Goal: Task Accomplishment & Management: Use online tool/utility

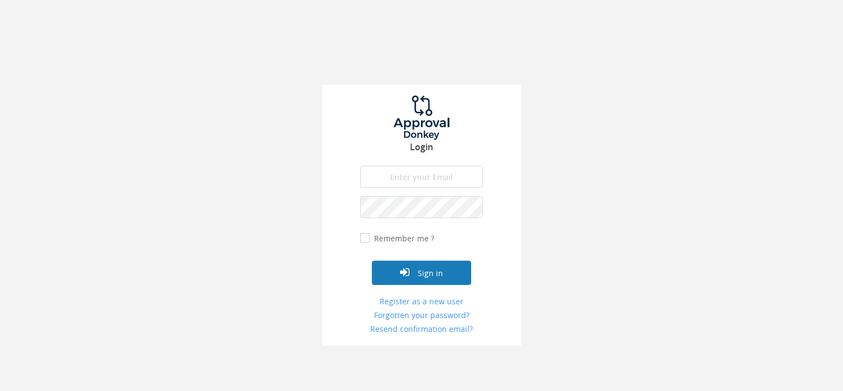
type input "[PERSON_NAME][EMAIL_ADDRESS][DOMAIN_NAME]"
click at [428, 269] on button "Sign in" at bounding box center [421, 272] width 99 height 24
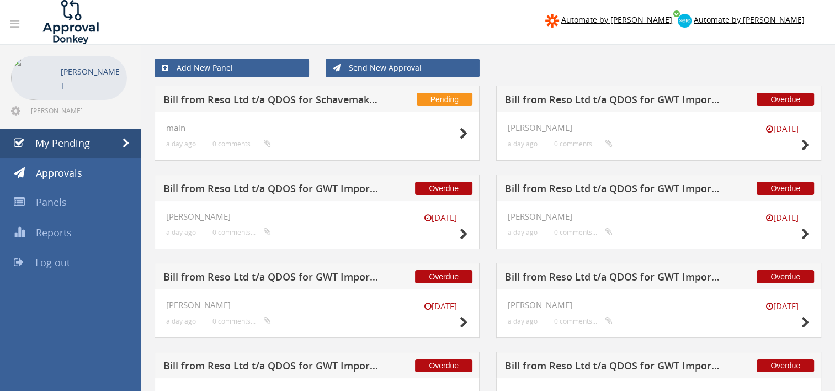
click at [539, 100] on h5 "Bill from Reso Ltd t/a QDOS for GWT Import and Export" at bounding box center [612, 101] width 215 height 14
click at [273, 103] on h5 "Bill from Reso Ltd t/a QDOS for Schavemaker Logistics Solutions" at bounding box center [270, 101] width 215 height 14
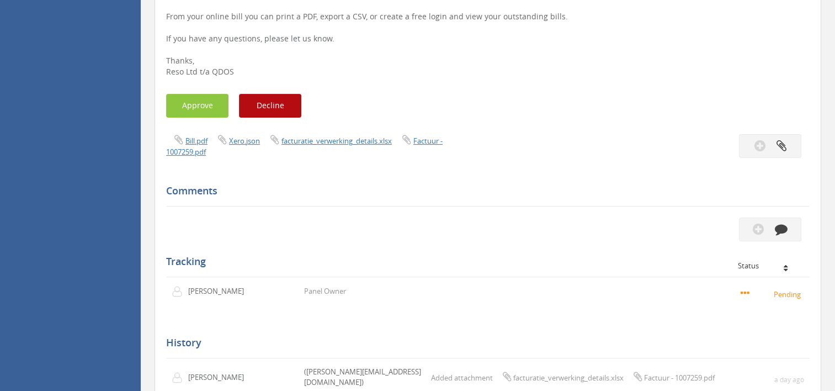
scroll to position [293, 0]
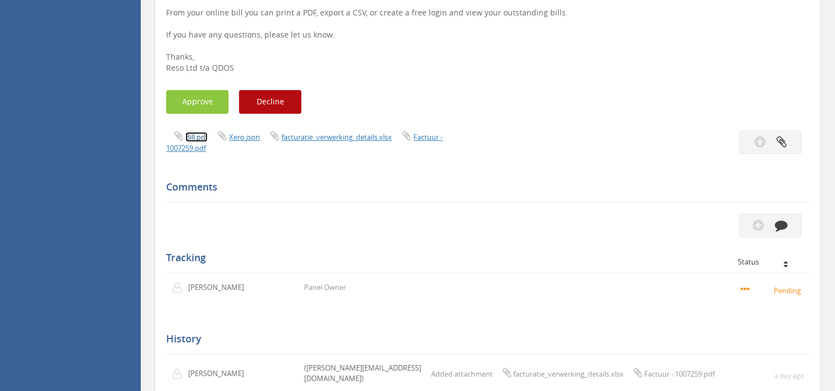
click at [193, 140] on link "Bill.pdf" at bounding box center [196, 137] width 22 height 10
click at [194, 100] on button "Approve" at bounding box center [197, 102] width 62 height 24
